Goal: Transaction & Acquisition: Purchase product/service

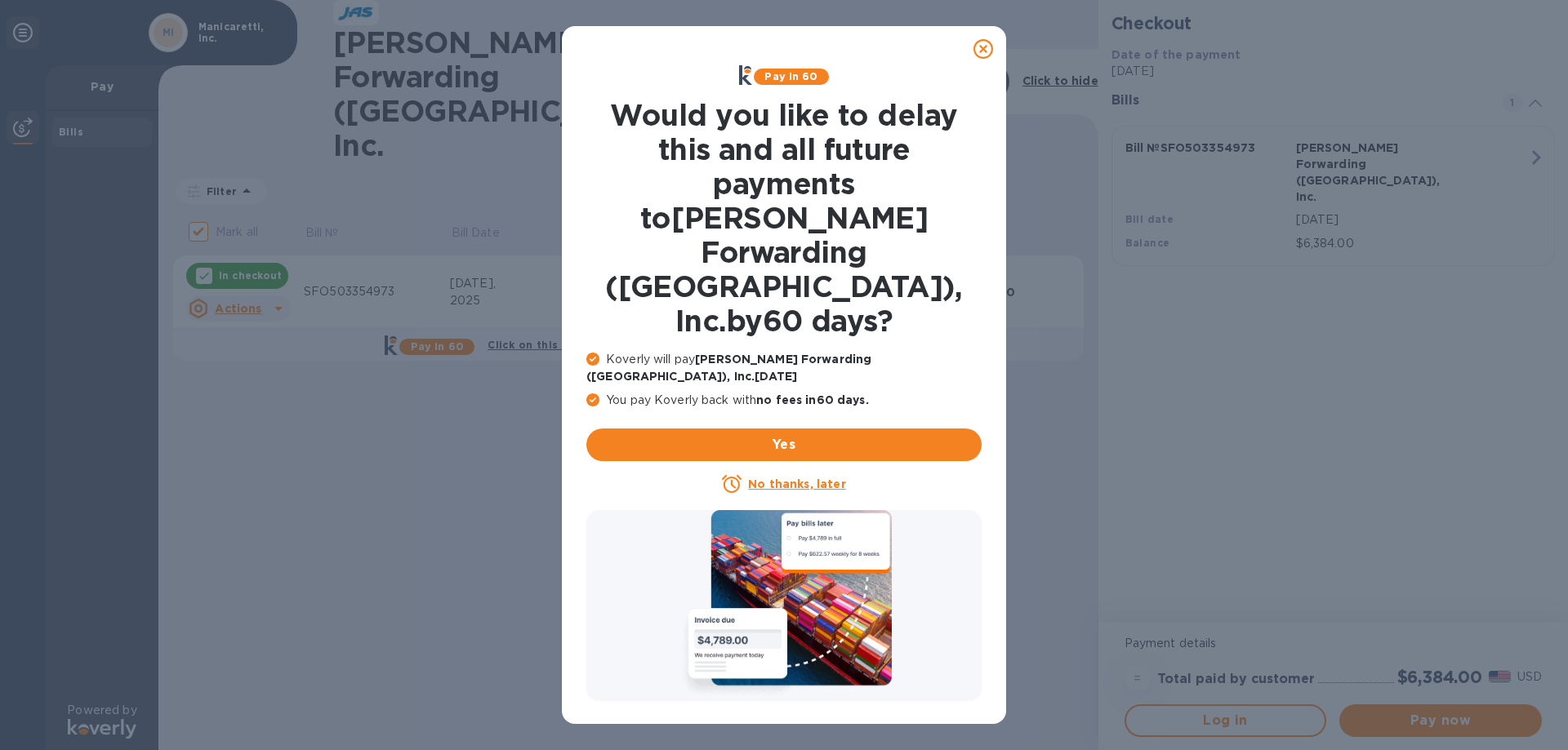
click at [986, 46] on icon at bounding box center [983, 49] width 20 height 20
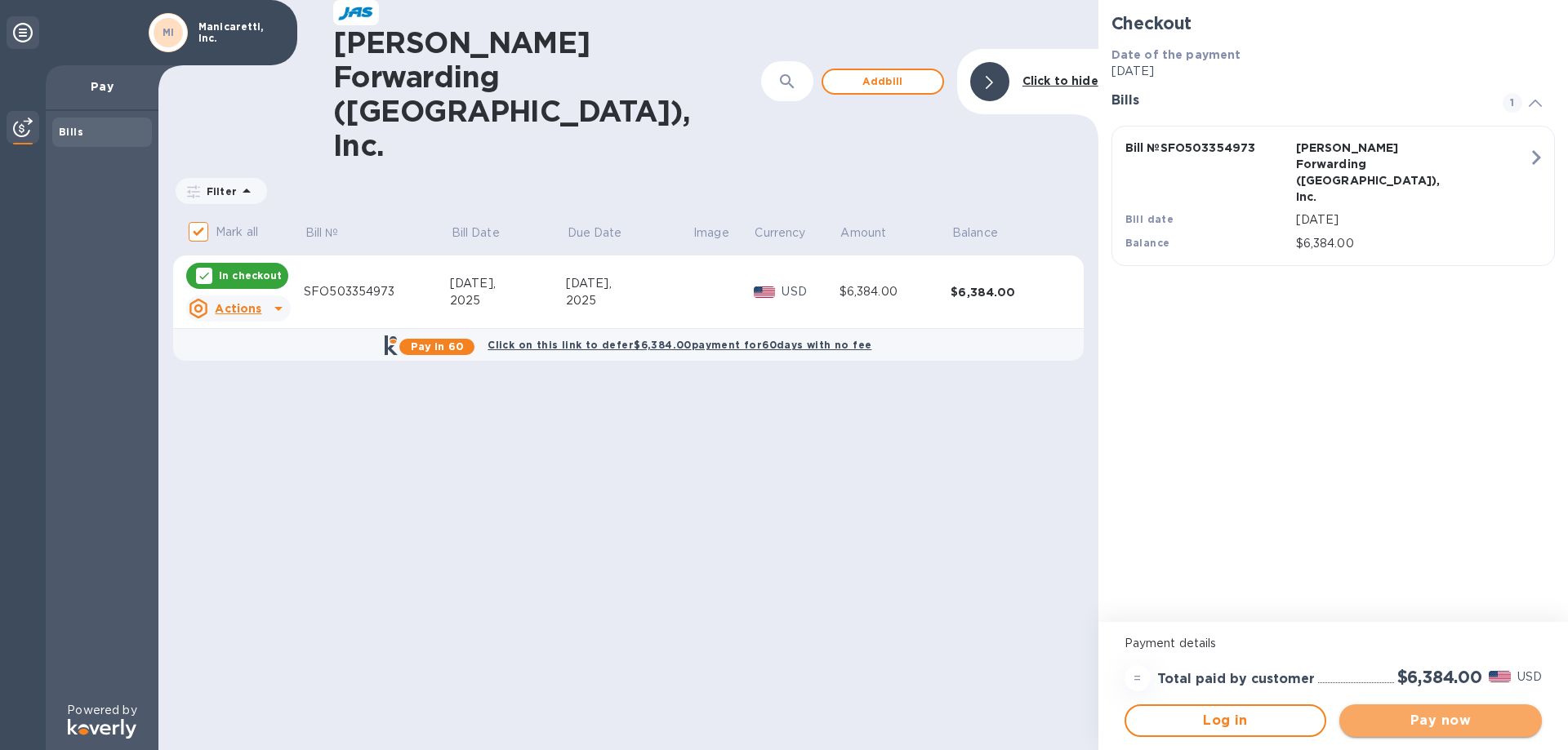
click at [1441, 724] on span "Pay now" at bounding box center [1441, 721] width 177 height 20
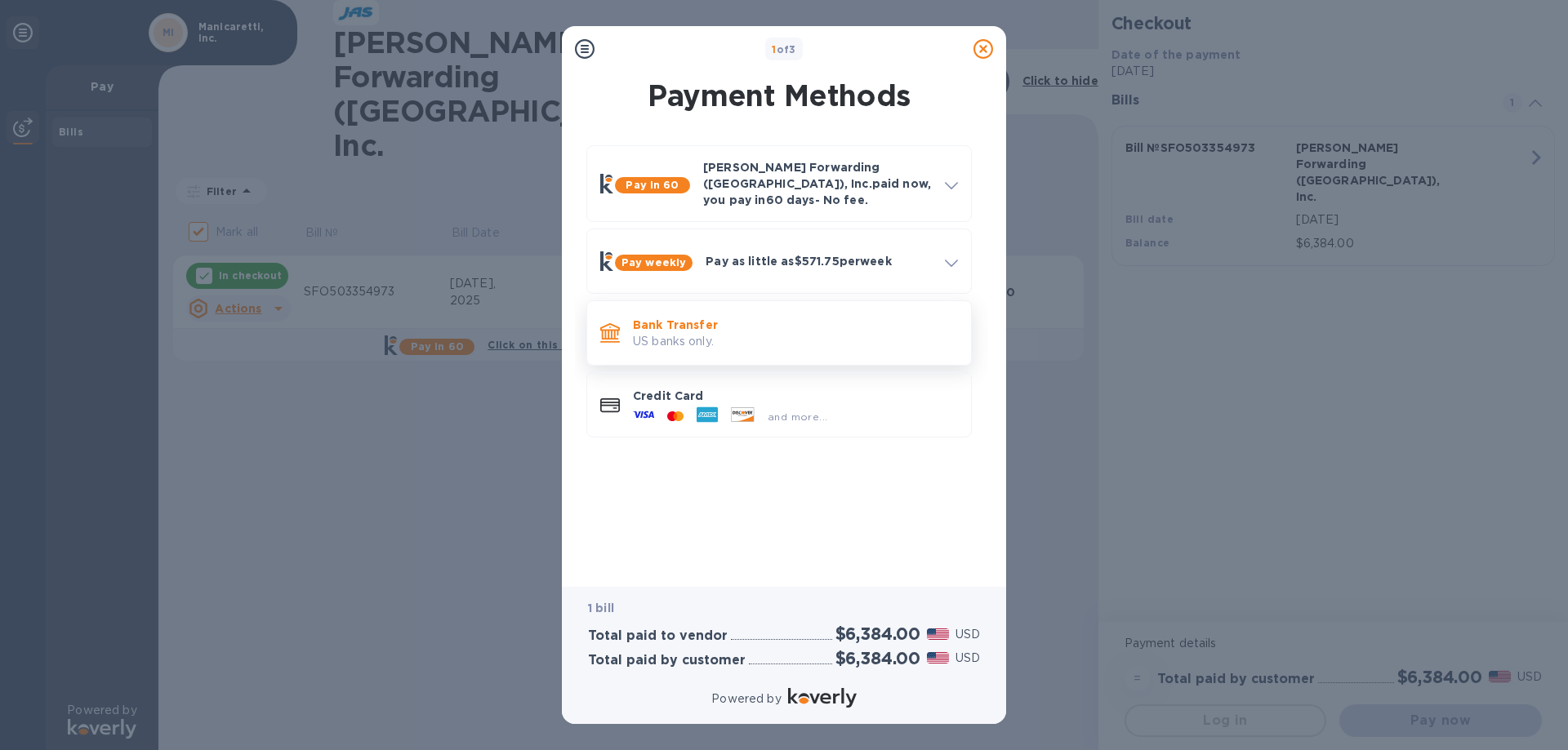
click at [685, 338] on p "US banks only." at bounding box center [795, 341] width 325 height 17
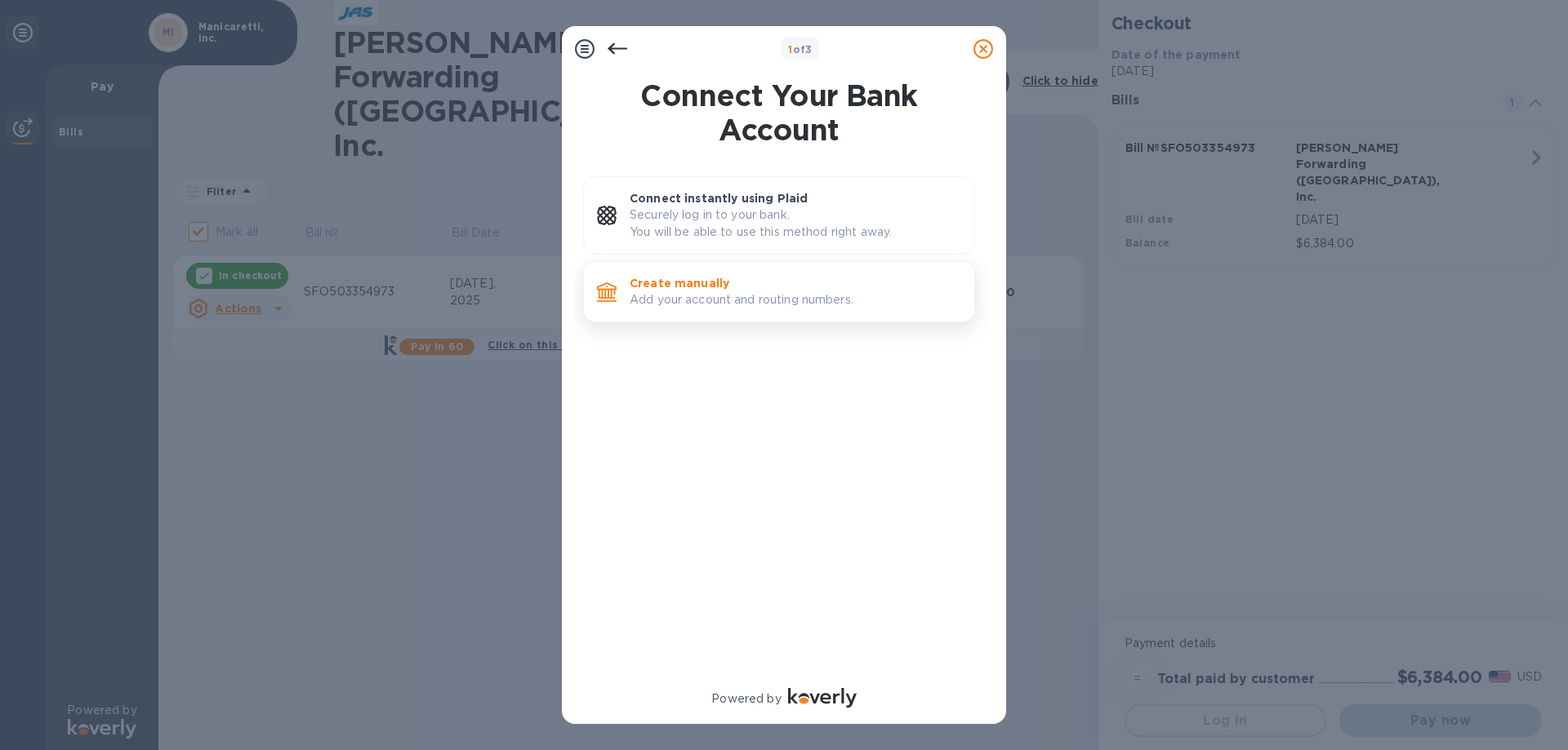
click at [689, 291] on p "Add your account and routing numbers." at bounding box center [795, 299] width 331 height 17
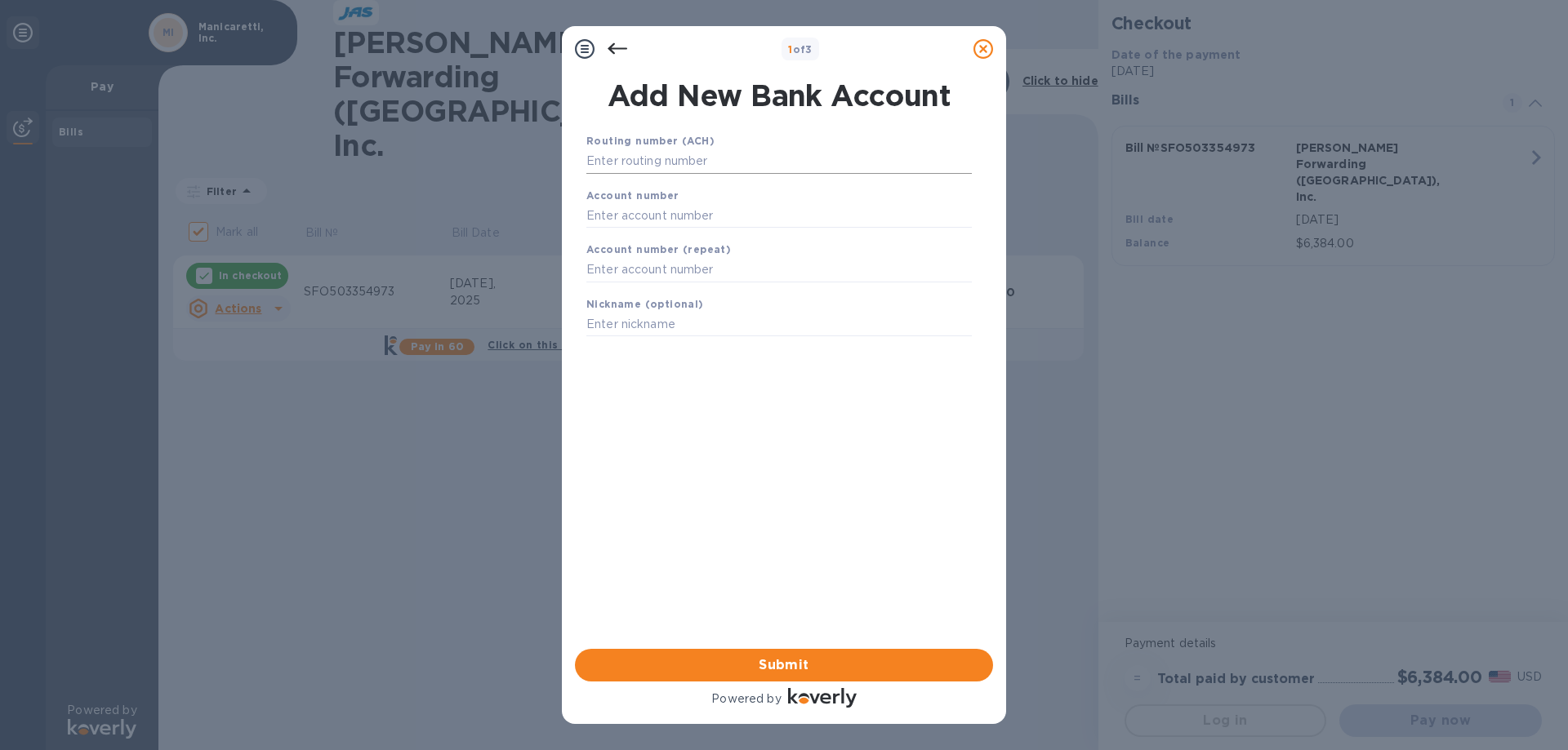
click at [666, 159] on input "text" at bounding box center [779, 161] width 385 height 25
click at [623, 216] on input "text" at bounding box center [779, 215] width 385 height 25
paste input "485007026534"
type input "485007026534"
click at [659, 164] on input "text" at bounding box center [779, 161] width 385 height 25
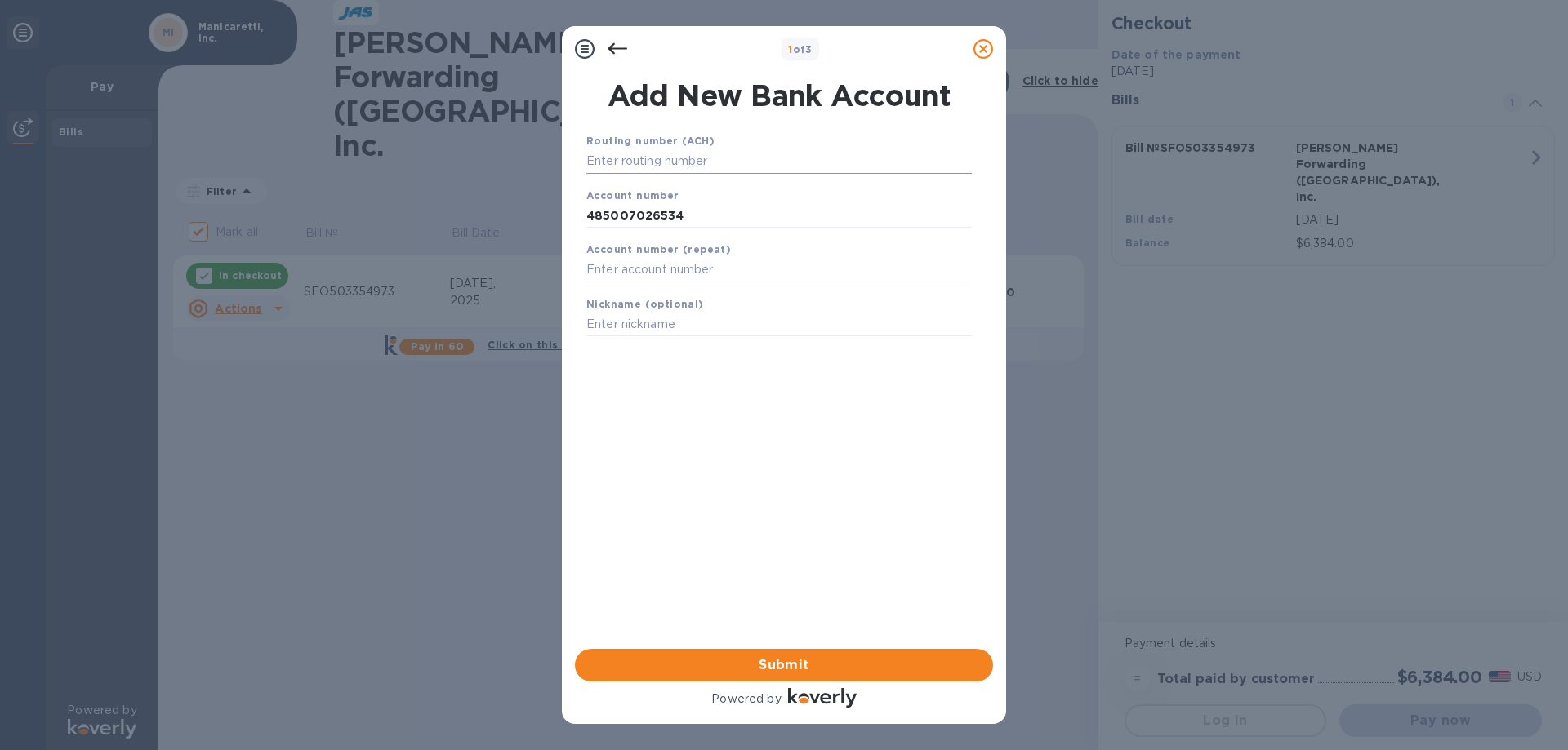
click at [724, 166] on input "text" at bounding box center [779, 161] width 385 height 25
paste input "323070380"
type input "323070380"
click at [622, 290] on input "text" at bounding box center [779, 290] width 385 height 25
type input "485007026534"
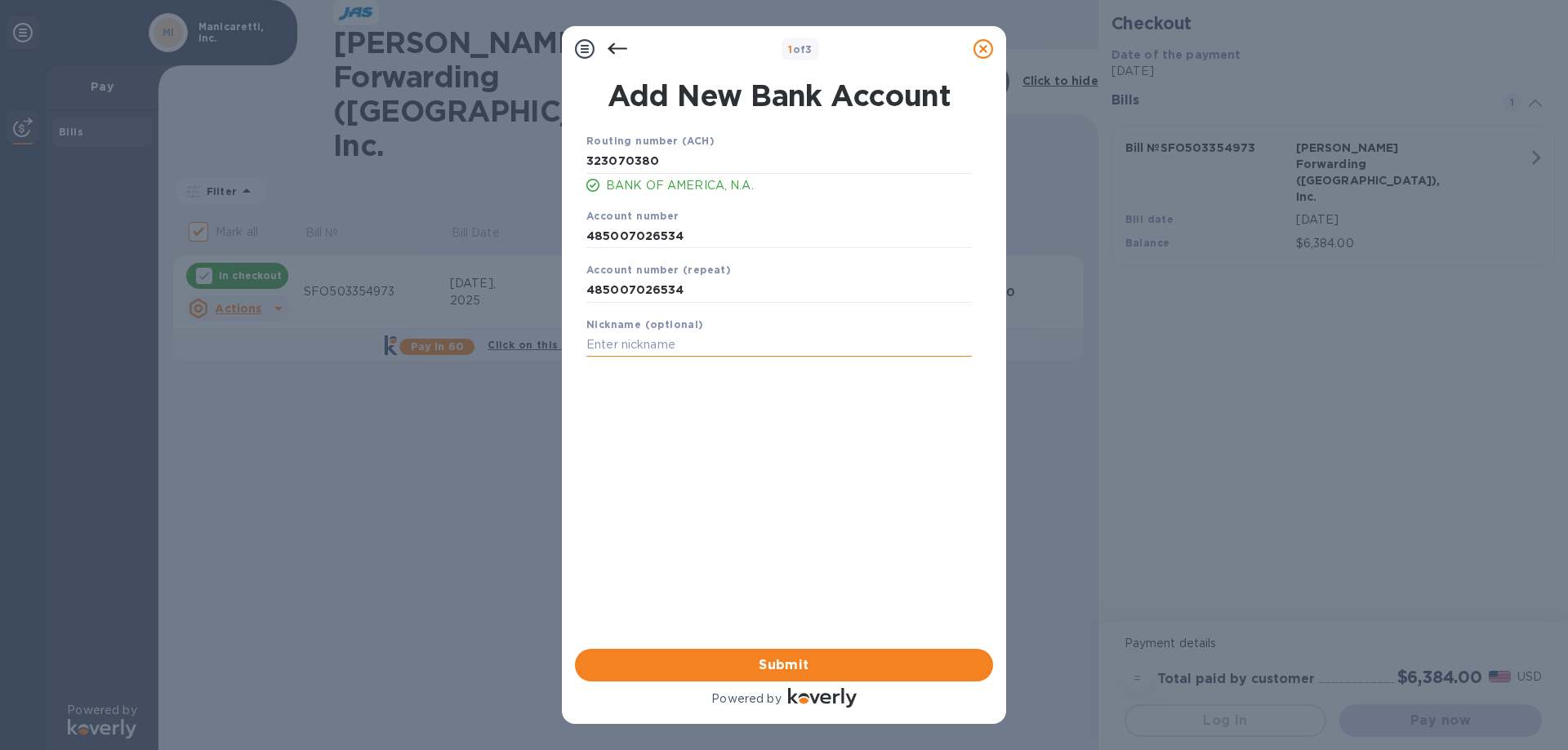
click at [652, 343] on input "text" at bounding box center [779, 345] width 385 height 25
type input "Manicaretti Checking"
click at [785, 667] on span "Submit" at bounding box center [784, 665] width 392 height 20
